Goal: Task Accomplishment & Management: Use online tool/utility

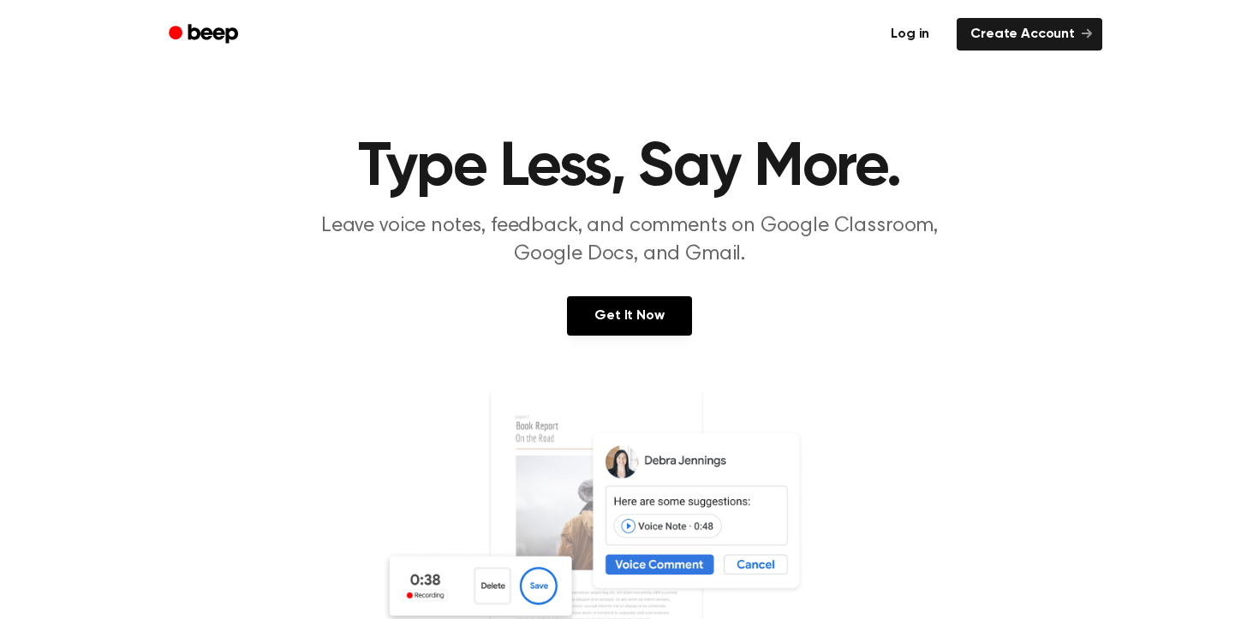
click at [920, 36] on link "Log in" at bounding box center [910, 34] width 73 height 39
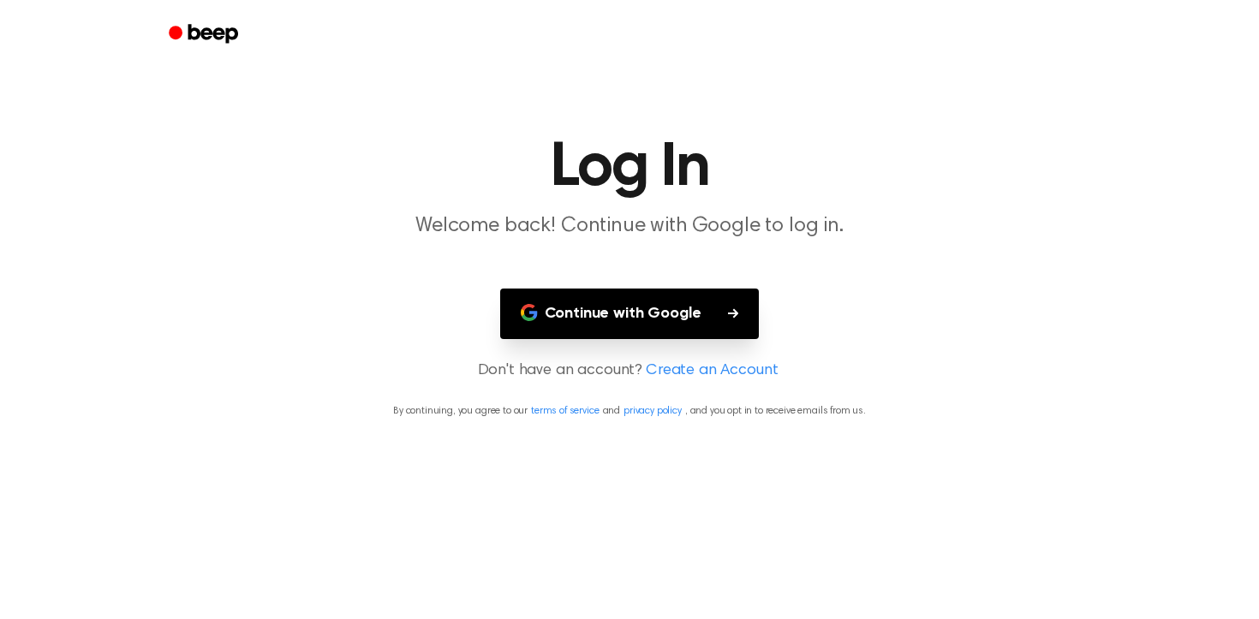
click at [678, 291] on button "Continue with Google" at bounding box center [630, 314] width 260 height 51
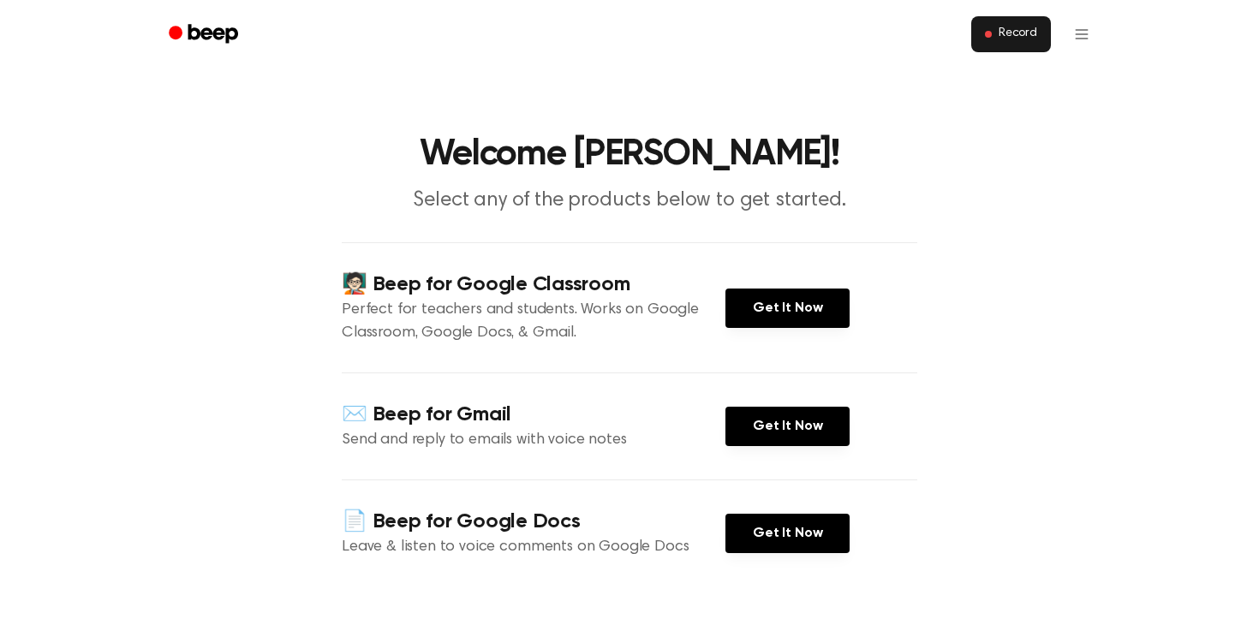
click at [1000, 35] on span "Record" at bounding box center [1018, 34] width 39 height 15
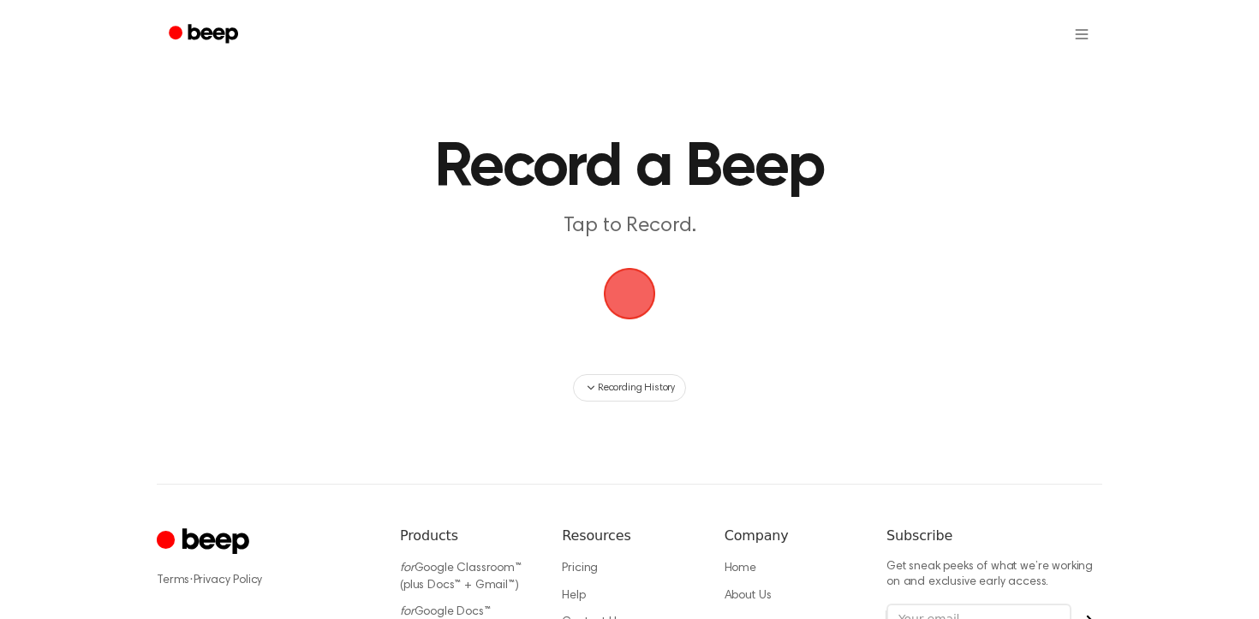
click at [645, 296] on span "button" at bounding box center [629, 293] width 95 height 95
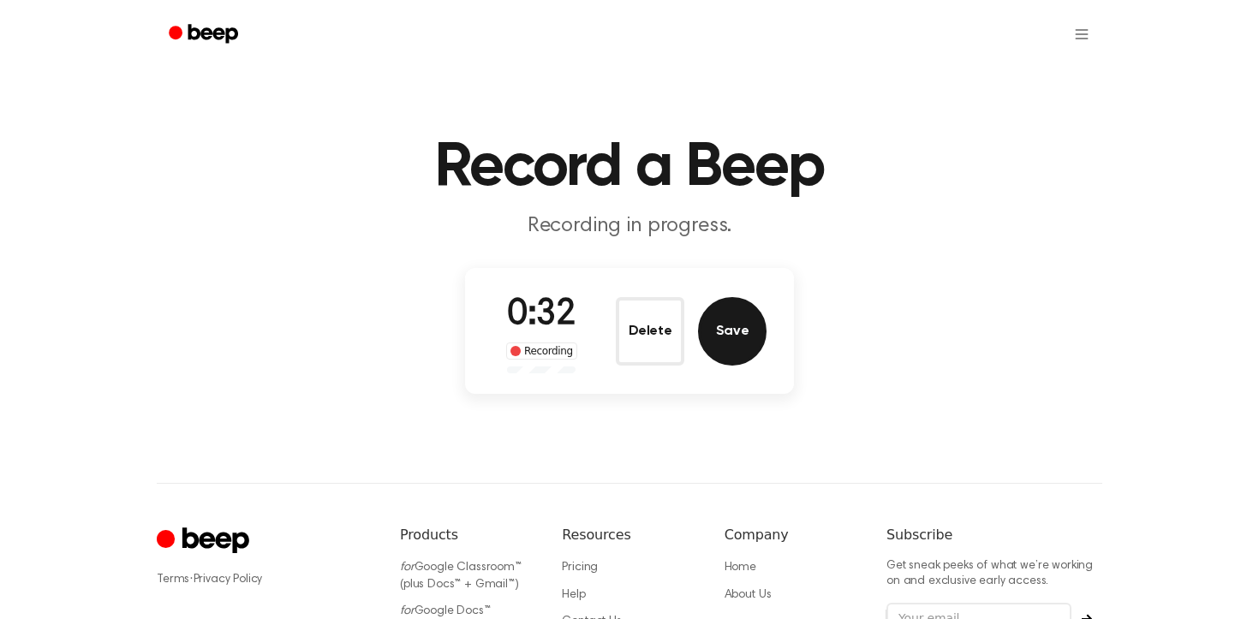
click at [740, 344] on button "Save" at bounding box center [732, 331] width 69 height 69
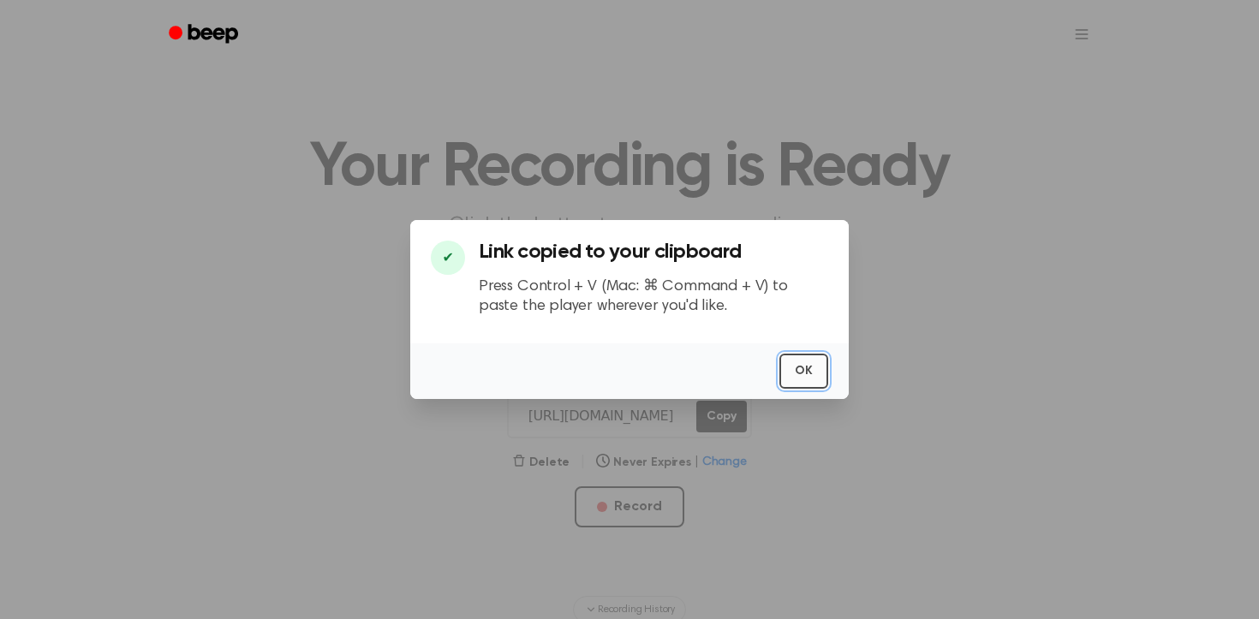
click at [814, 361] on button "OK" at bounding box center [803, 371] width 49 height 35
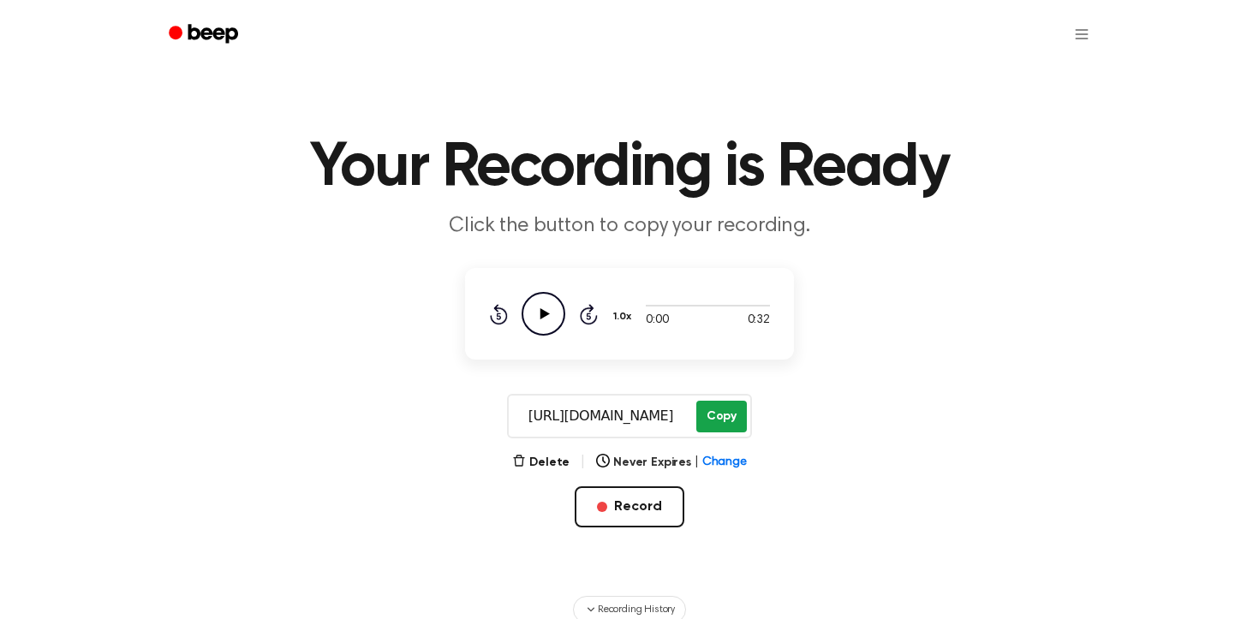
click at [719, 419] on button "Copy" at bounding box center [721, 417] width 51 height 32
